Goal: Transaction & Acquisition: Purchase product/service

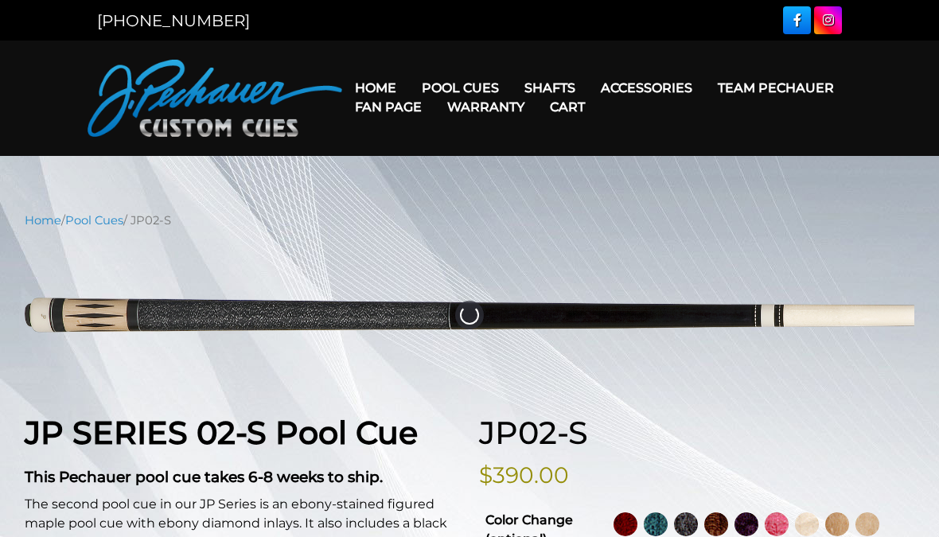
select select "********"
select select "*****"
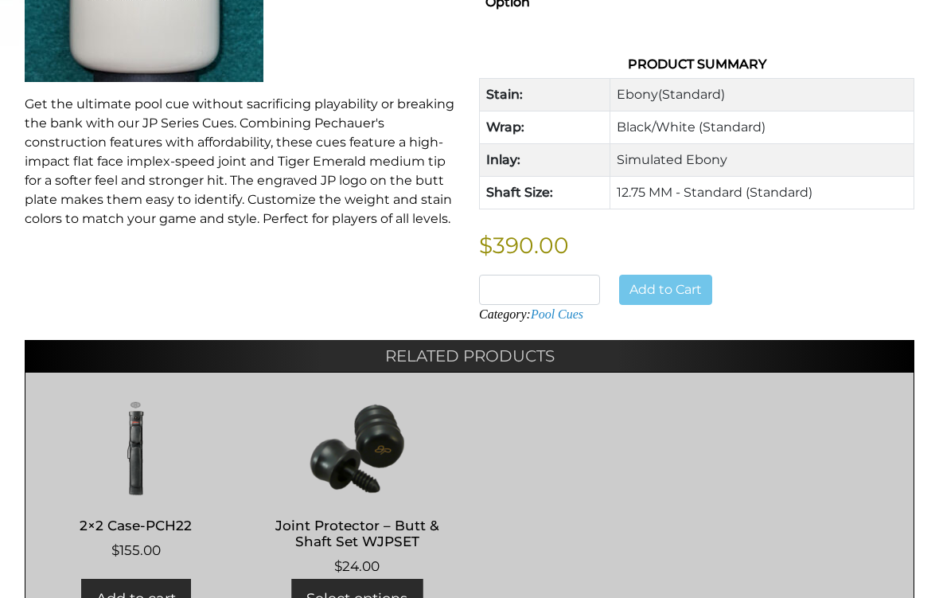
scroll to position [869, 0]
click at [730, 88] on td "Ebony (Standard)" at bounding box center [762, 96] width 304 height 33
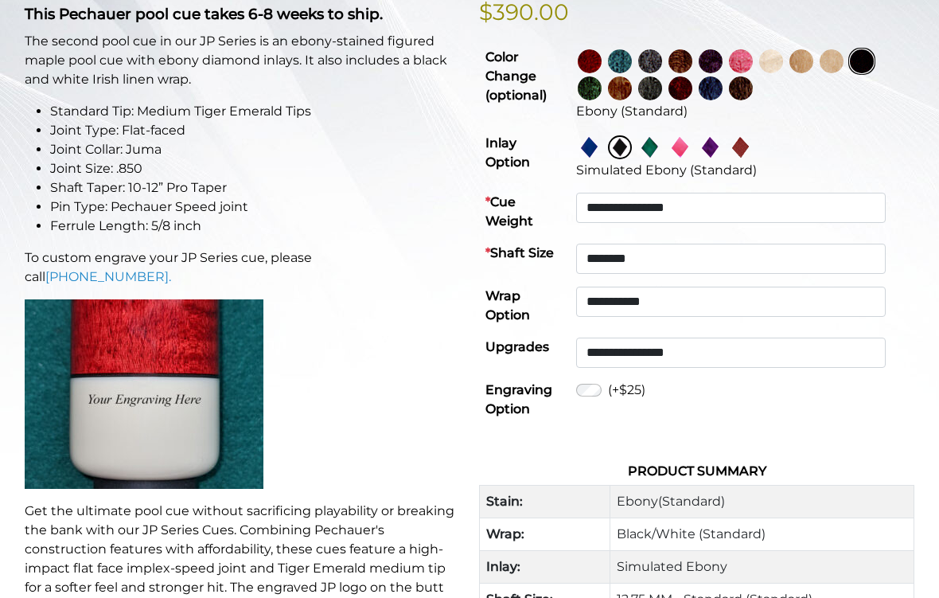
scroll to position [463, 0]
click at [863, 209] on select "**********" at bounding box center [731, 208] width 310 height 30
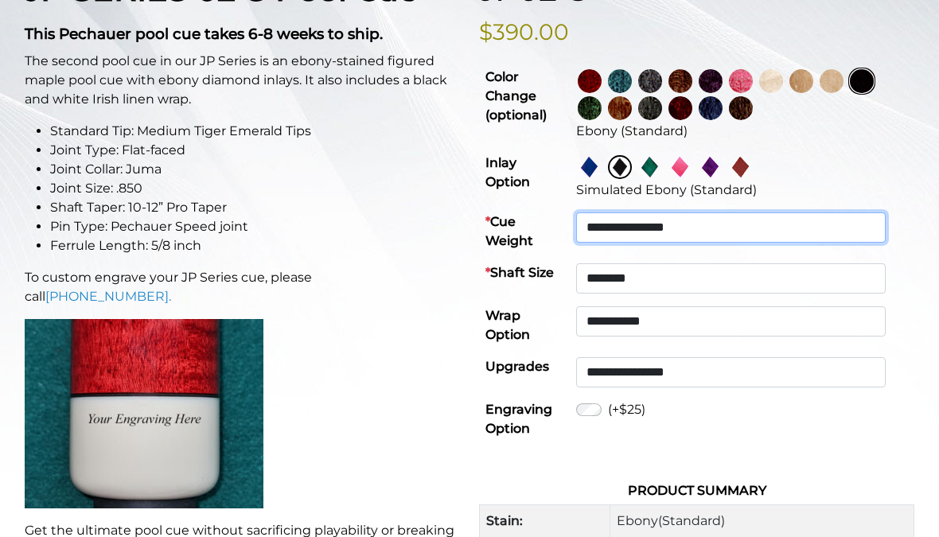
scroll to position [354, 0]
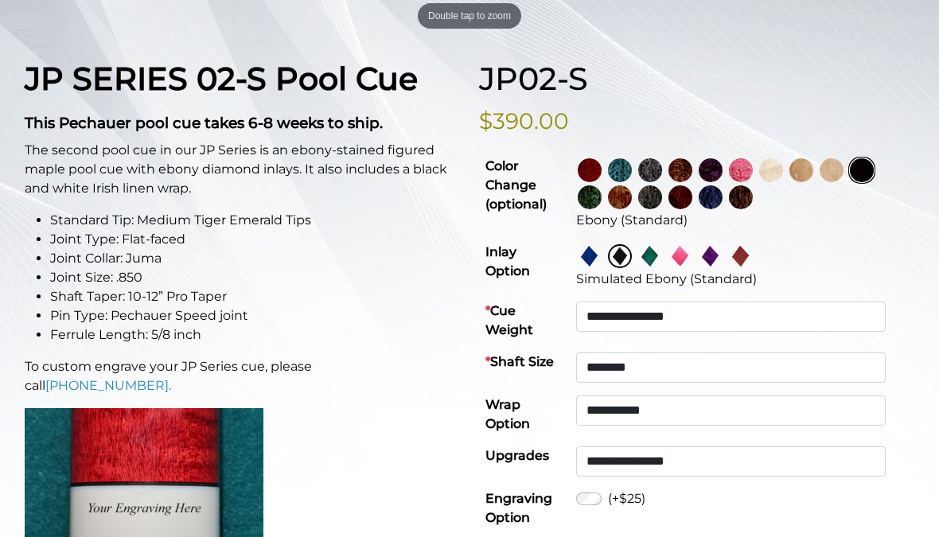
click at [602, 165] on img at bounding box center [590, 170] width 24 height 24
click at [632, 167] on img at bounding box center [620, 170] width 24 height 24
click at [692, 171] on img at bounding box center [681, 170] width 24 height 24
click at [692, 194] on img at bounding box center [681, 197] width 24 height 24
click at [662, 201] on img at bounding box center [650, 197] width 24 height 24
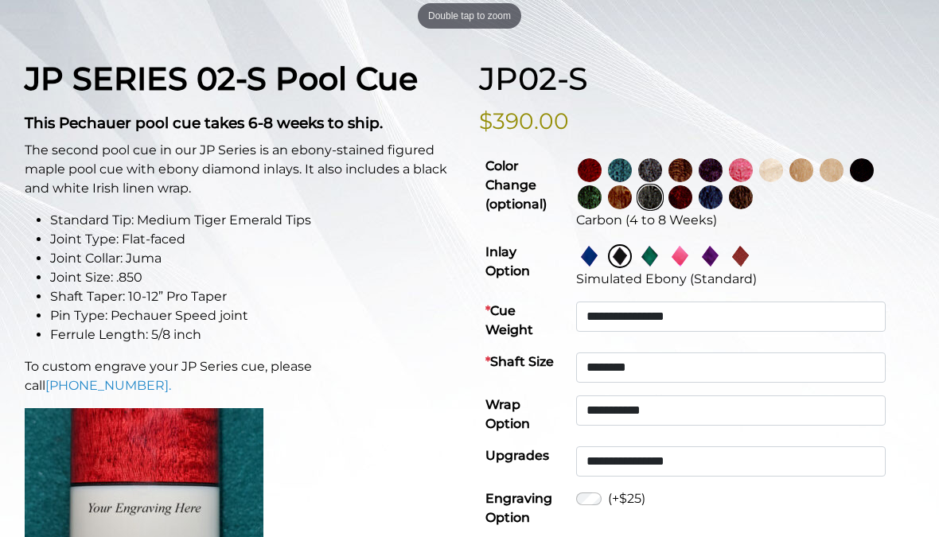
click at [632, 205] on img at bounding box center [620, 197] width 24 height 24
click at [662, 258] on img at bounding box center [650, 256] width 24 height 24
click at [692, 254] on img at bounding box center [681, 256] width 24 height 24
click at [723, 255] on img at bounding box center [711, 256] width 24 height 24
click at [753, 253] on img at bounding box center [741, 256] width 24 height 24
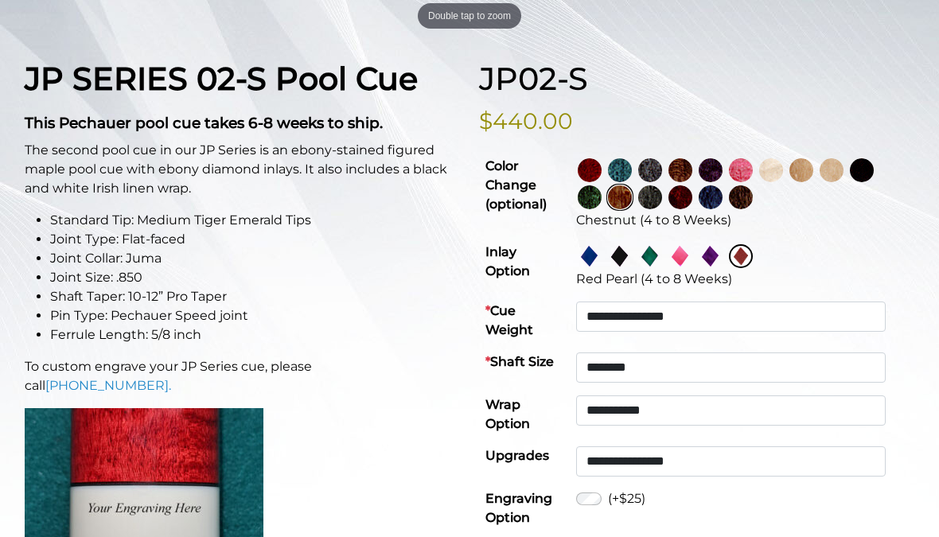
click at [632, 253] on img at bounding box center [620, 256] width 24 height 24
click at [610, 239] on td "Simulated Ebony (Standard)" at bounding box center [742, 265] width 345 height 59
click at [602, 254] on img at bounding box center [590, 256] width 24 height 24
click at [632, 259] on img at bounding box center [620, 256] width 24 height 24
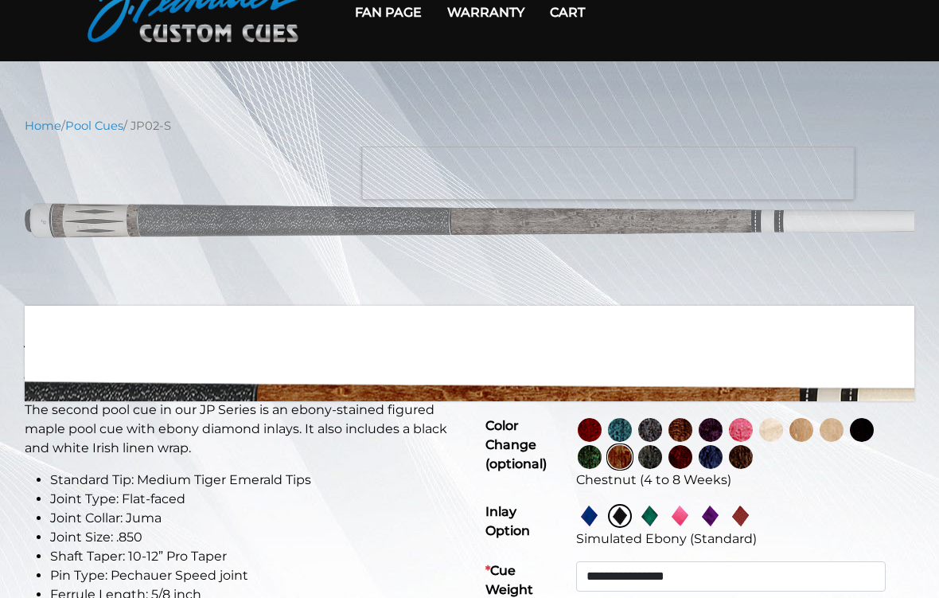
scroll to position [97, 0]
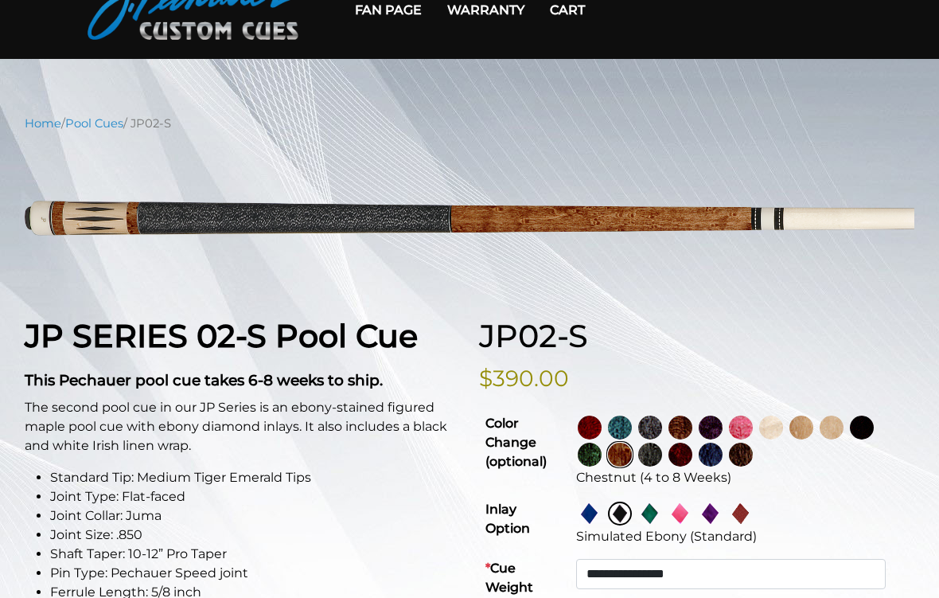
click at [602, 419] on img at bounding box center [590, 427] width 24 height 24
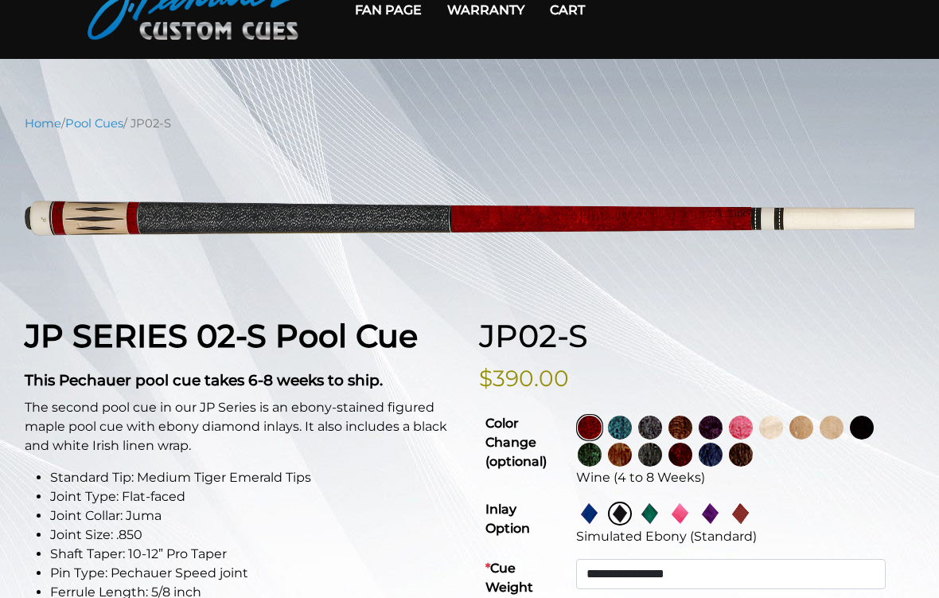
click at [632, 433] on img at bounding box center [620, 427] width 24 height 24
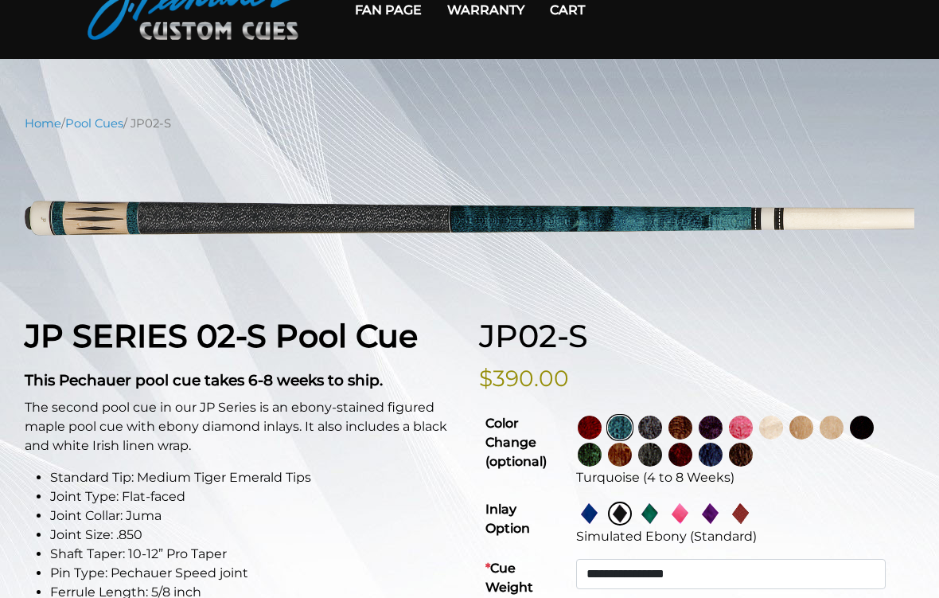
click at [662, 421] on img at bounding box center [650, 427] width 24 height 24
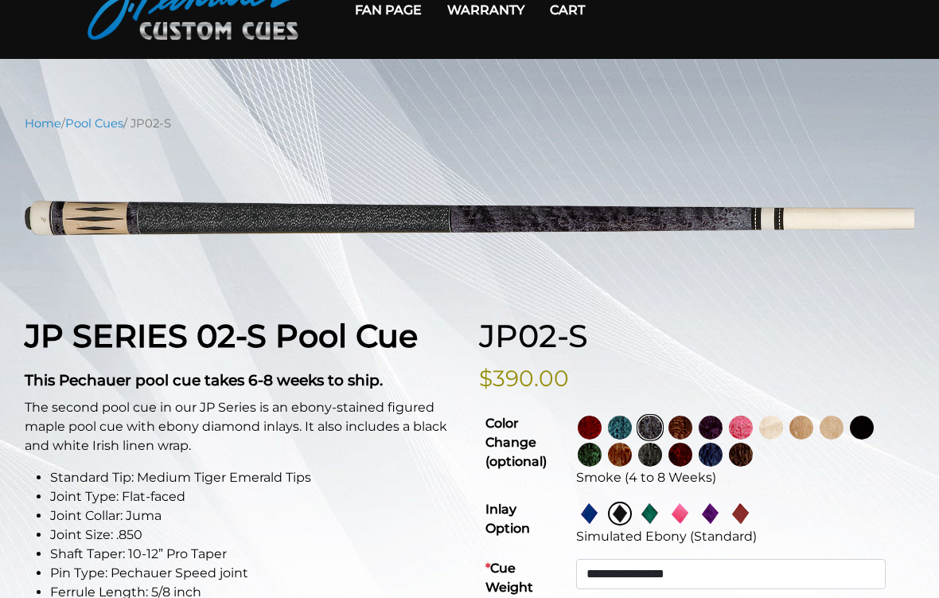
click at [692, 428] on img at bounding box center [681, 427] width 24 height 24
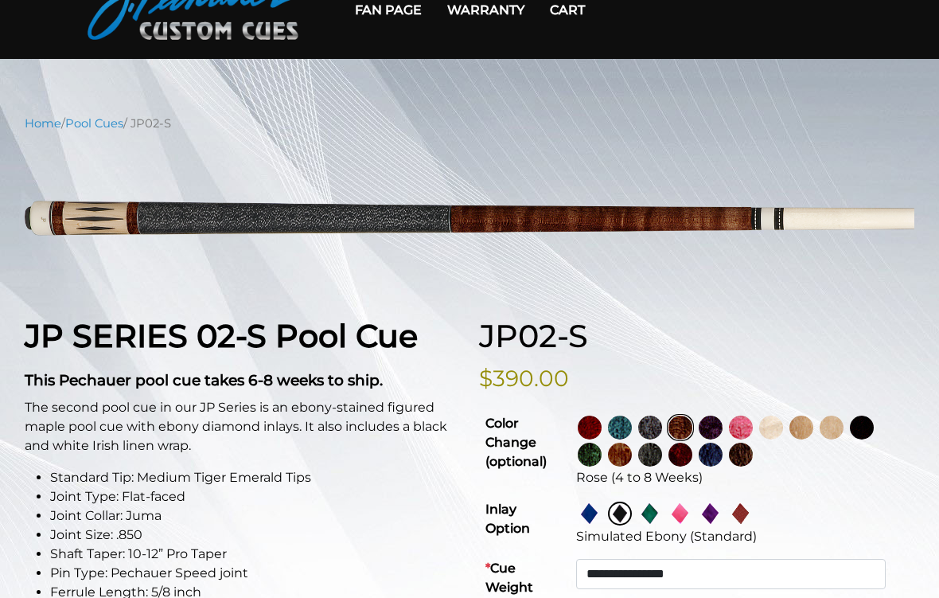
click at [632, 454] on img at bounding box center [620, 455] width 24 height 24
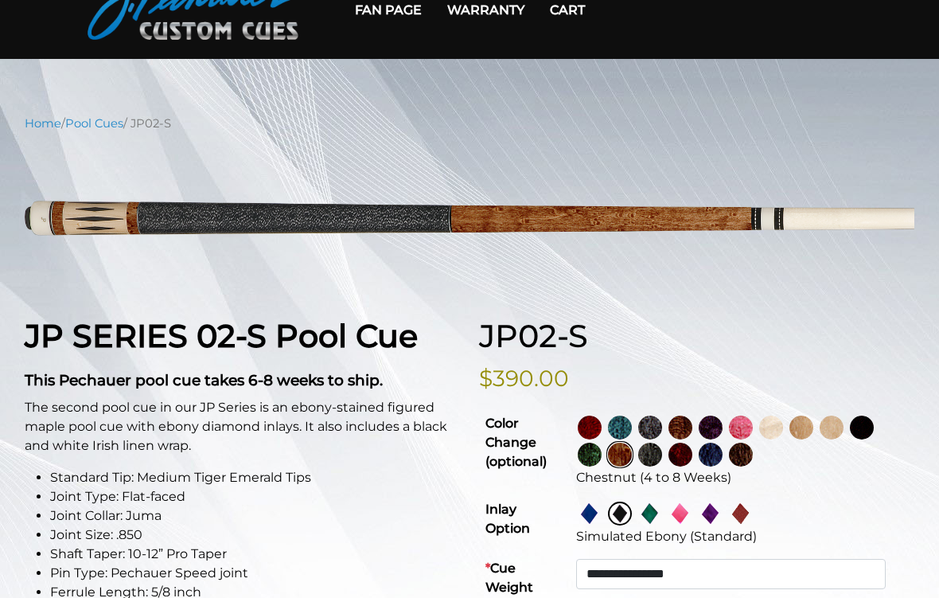
click at [692, 460] on img at bounding box center [681, 455] width 24 height 24
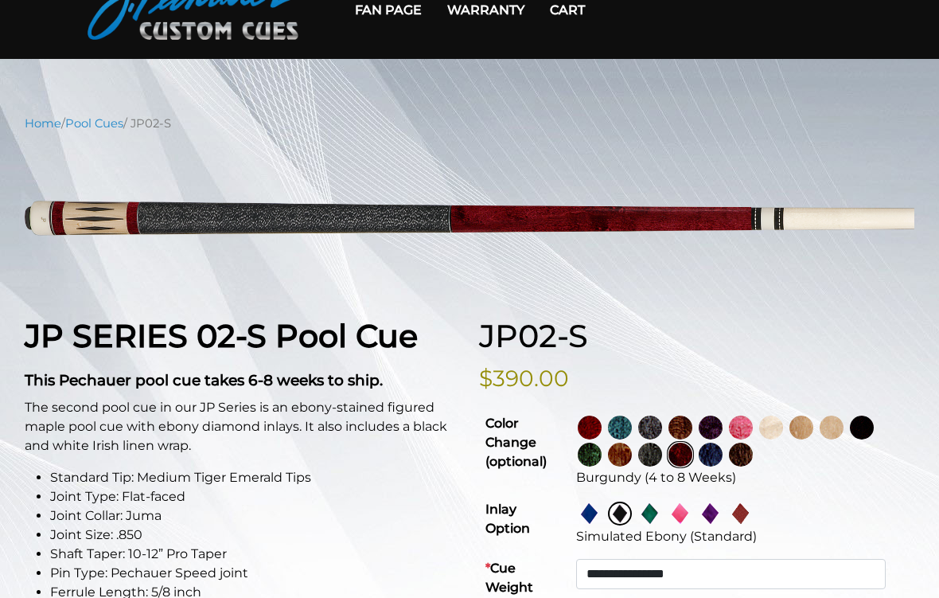
click at [602, 421] on img at bounding box center [590, 427] width 24 height 24
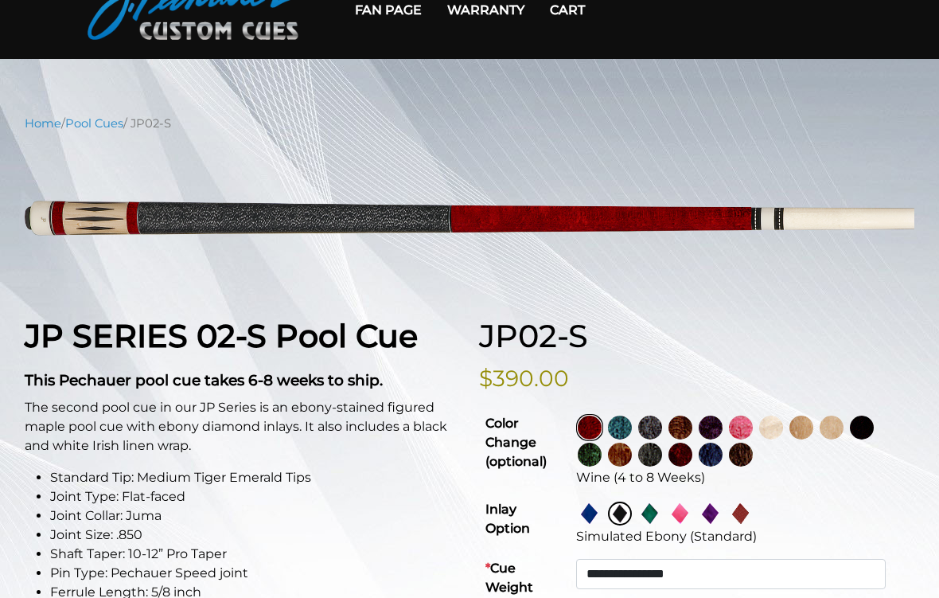
click at [692, 455] on img at bounding box center [681, 455] width 24 height 24
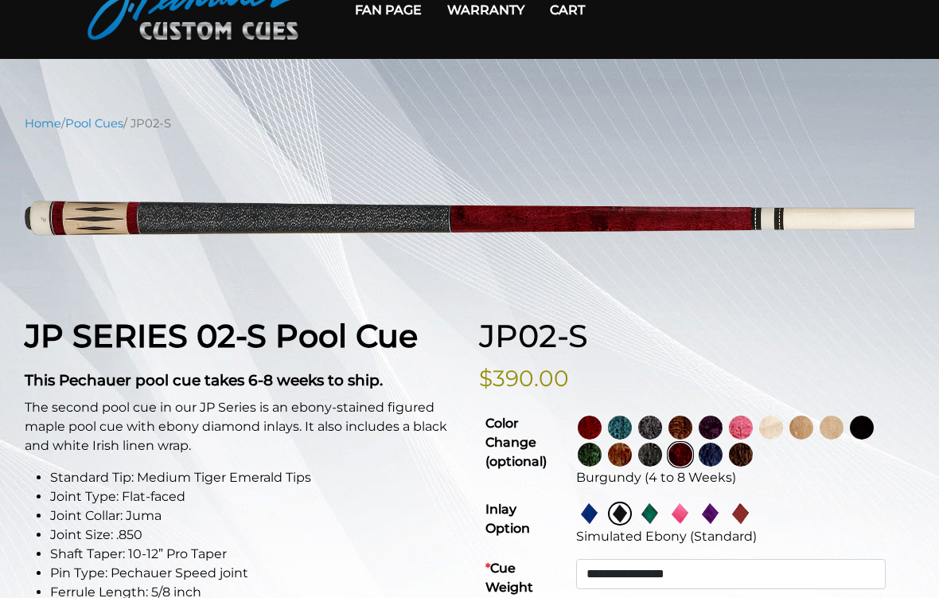
click at [602, 422] on img at bounding box center [590, 427] width 24 height 24
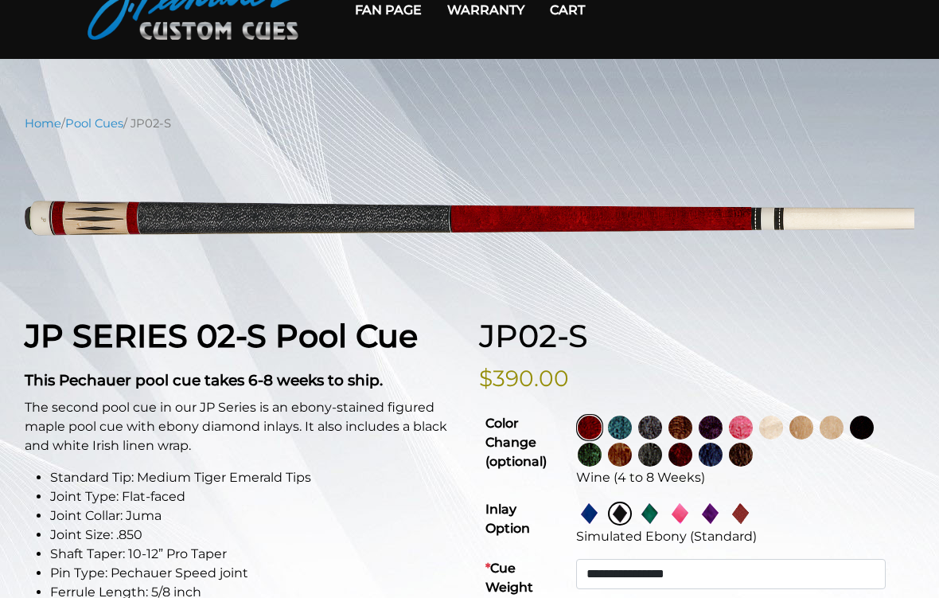
click at [879, 414] on link at bounding box center [863, 427] width 30 height 27
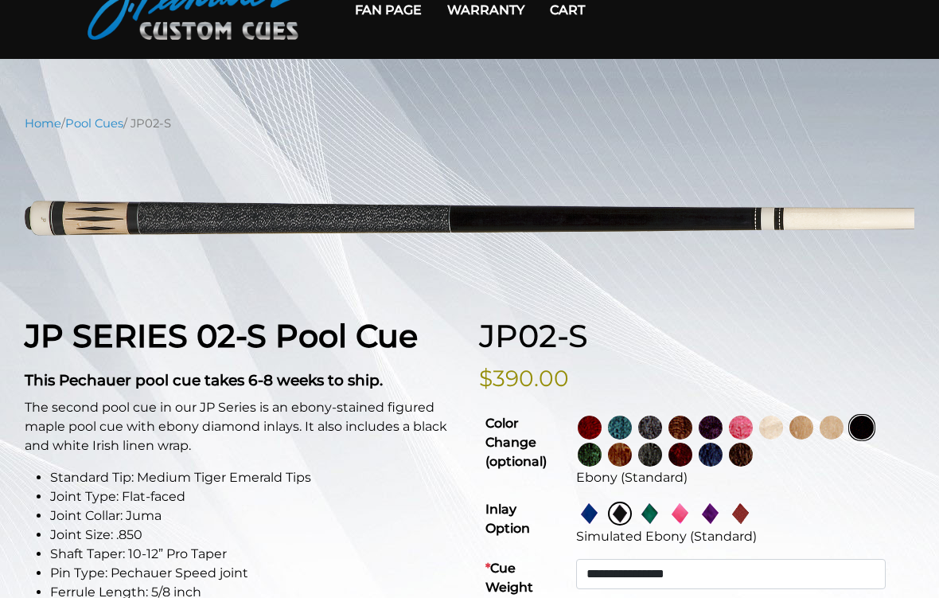
click at [602, 423] on img at bounding box center [590, 427] width 24 height 24
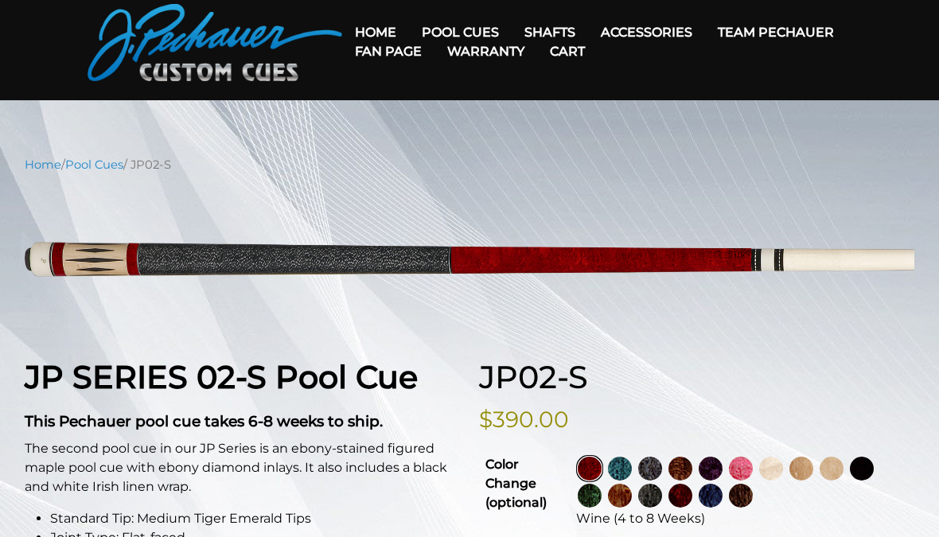
scroll to position [0, 0]
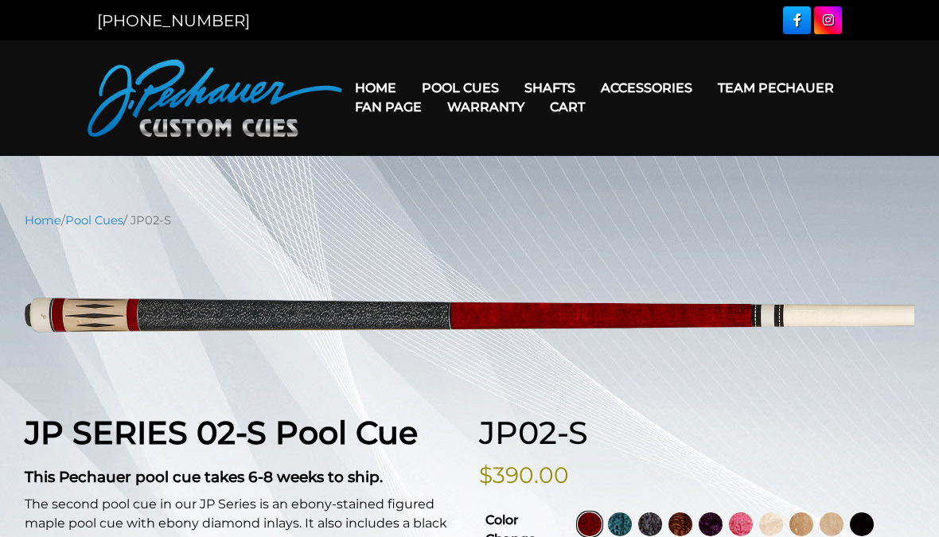
click at [172, 216] on nav "Home / Pool Cues / JP02-S" at bounding box center [470, 221] width 890 height 18
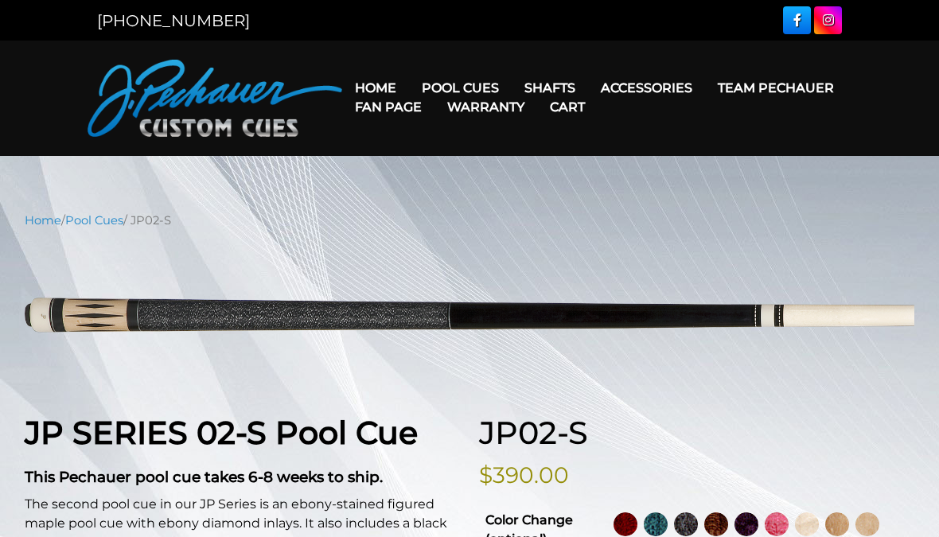
select select "********"
select select "*****"
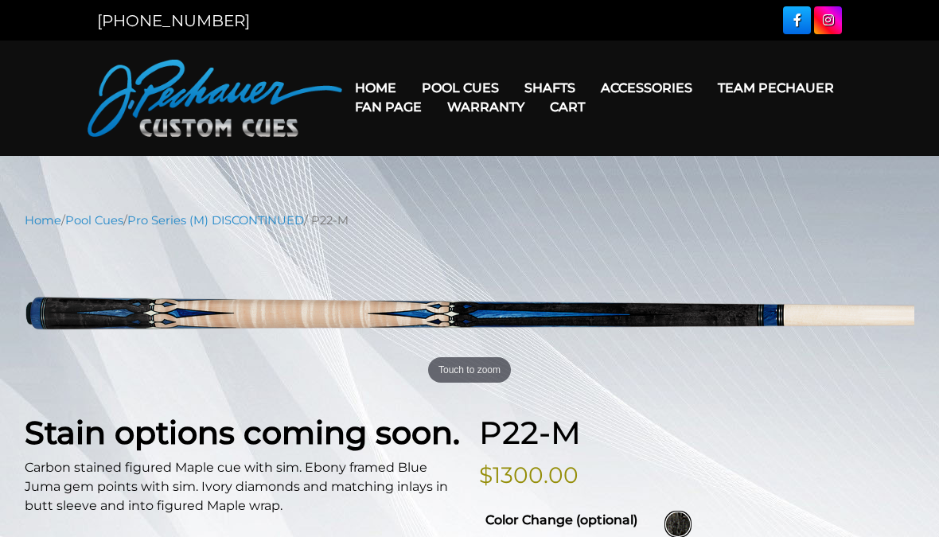
select select "********"
